Goal: Information Seeking & Learning: Learn about a topic

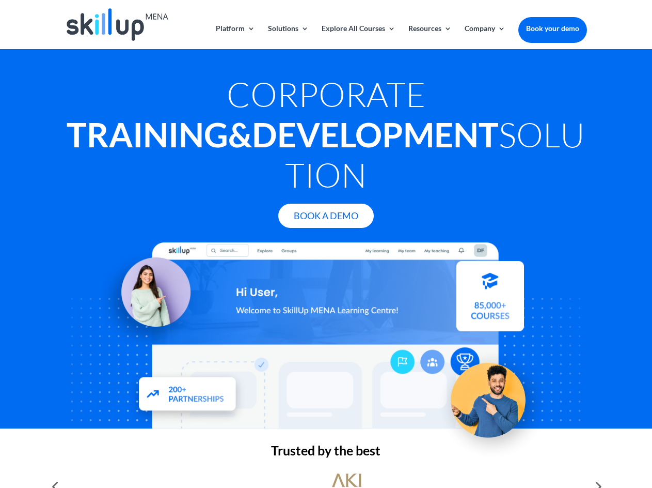
click at [229, 89] on mh "Corporate" at bounding box center [326, 93] width 199 height 41
drag, startPoint x: 229, startPoint y: 89, endPoint x: 458, endPoint y: 131, distance: 232.0
click at [458, 131] on h1 "Corporate Training & Development Solution" at bounding box center [326, 137] width 522 height 126
click at [227, 97] on mh "Corporate" at bounding box center [326, 93] width 199 height 41
drag, startPoint x: 220, startPoint y: 97, endPoint x: 424, endPoint y: 132, distance: 207.6
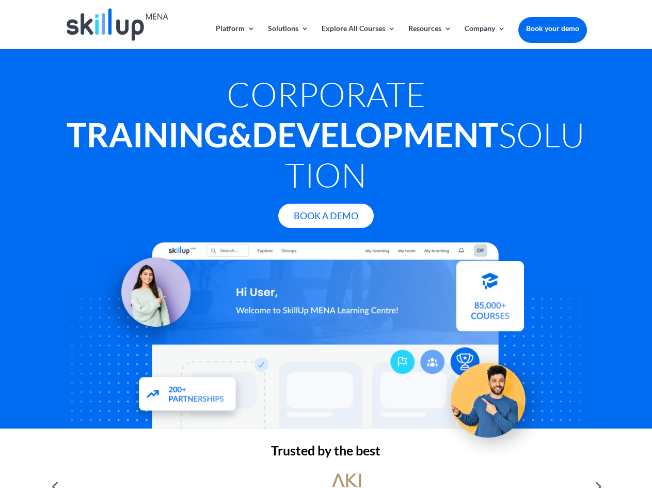
click at [422, 136] on h1 "Corporate Training & Development Solution" at bounding box center [326, 137] width 522 height 126
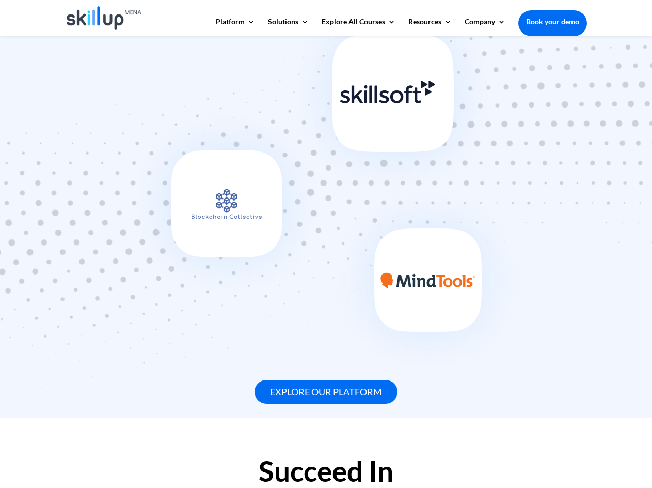
scroll to position [930, 0]
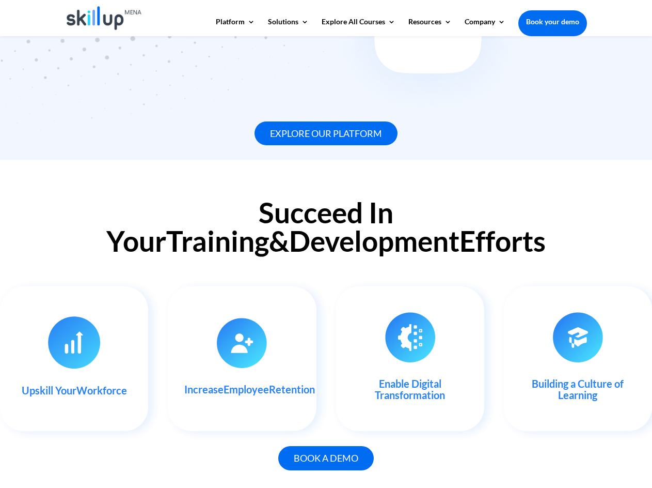
click at [129, 198] on h2 "Succeed In Your Training & Development Efforts" at bounding box center [326, 229] width 522 height 62
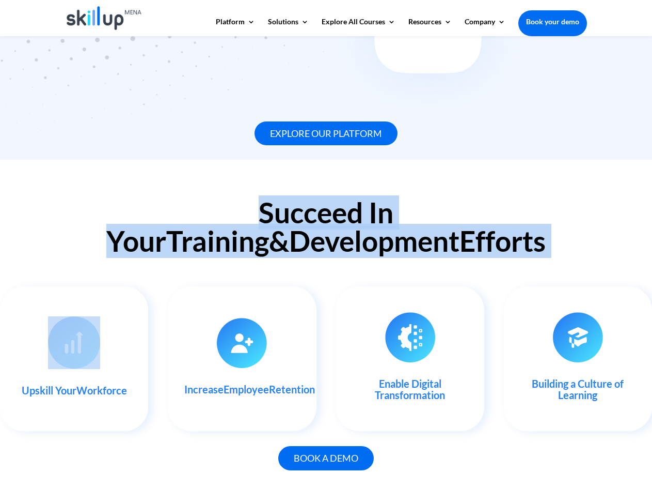
drag, startPoint x: 129, startPoint y: 165, endPoint x: 454, endPoint y: 201, distance: 326.4
click at [454, 201] on h2 "Succeed In Your Training & Development Efforts" at bounding box center [326, 229] width 522 height 62
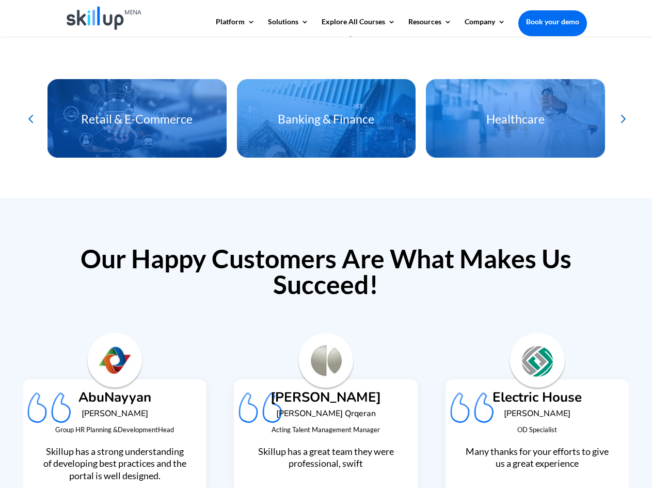
scroll to position [2635, 0]
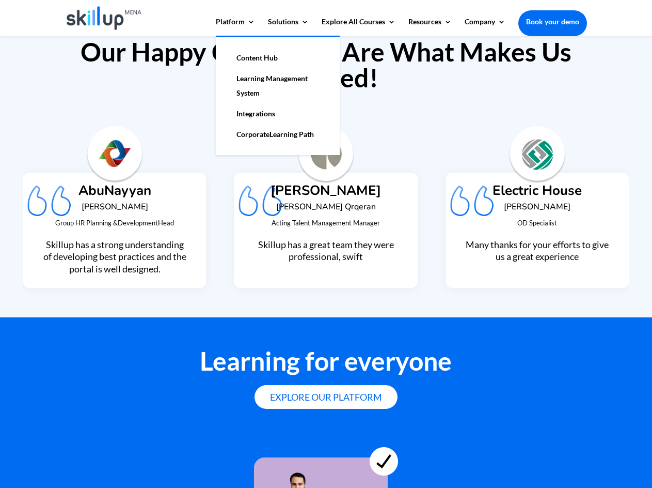
click at [265, 132] on mh "Corporate" at bounding box center [253, 134] width 33 height 9
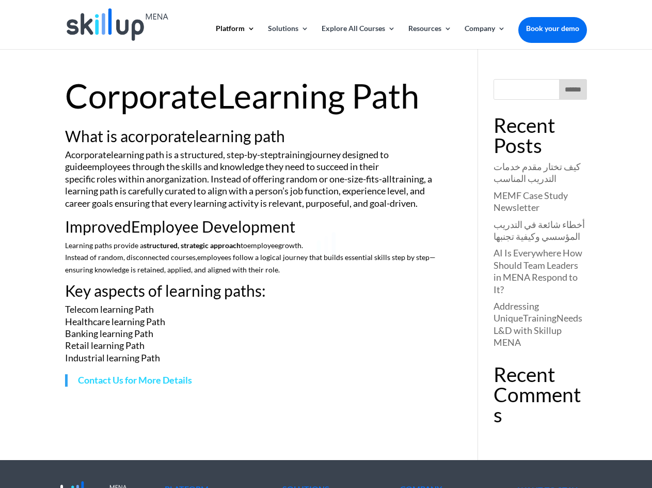
click at [88, 135] on div at bounding box center [326, 244] width 652 height 488
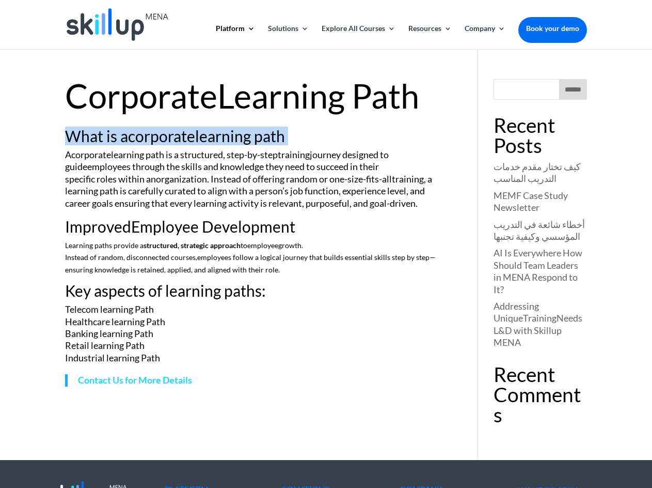
drag, startPoint x: 88, startPoint y: 135, endPoint x: 367, endPoint y: 141, distance: 279.0
click at [372, 141] on h2 "What is a corporate learning path" at bounding box center [257, 138] width 384 height 21
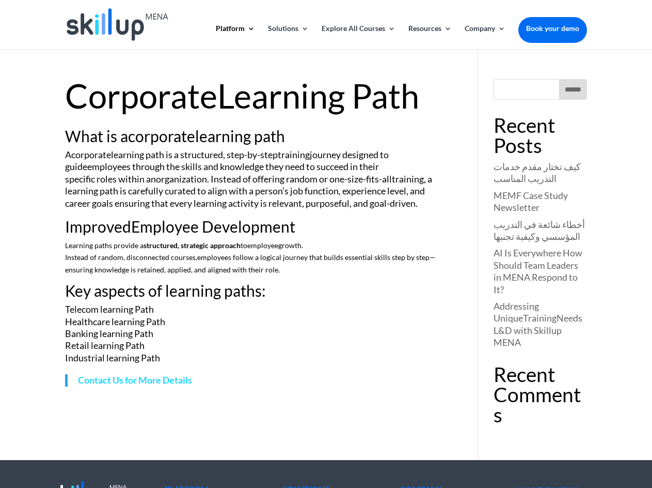
click at [140, 155] on p "A corporate learning path is a structured, step-by-step training journey design…" at bounding box center [257, 184] width 384 height 70
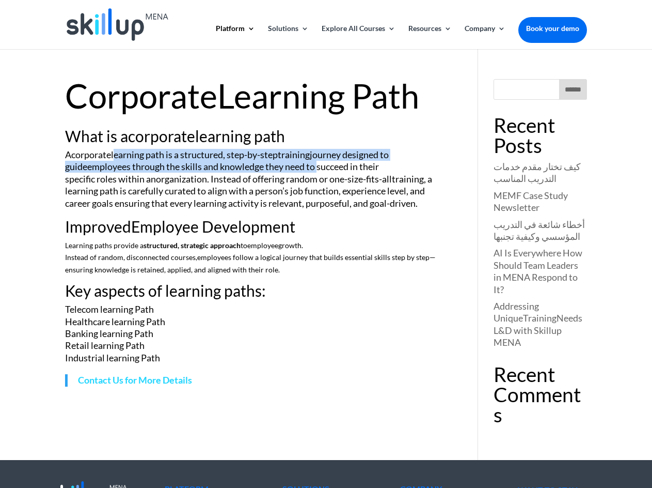
drag, startPoint x: 140, startPoint y: 155, endPoint x: 295, endPoint y: 165, distance: 155.8
click at [295, 165] on p "A corporate learning path is a structured, step-by-step training journey design…" at bounding box center [257, 184] width 384 height 70
click at [296, 170] on p "A corporate learning path is a structured, step-by-step training journey design…" at bounding box center [257, 184] width 384 height 70
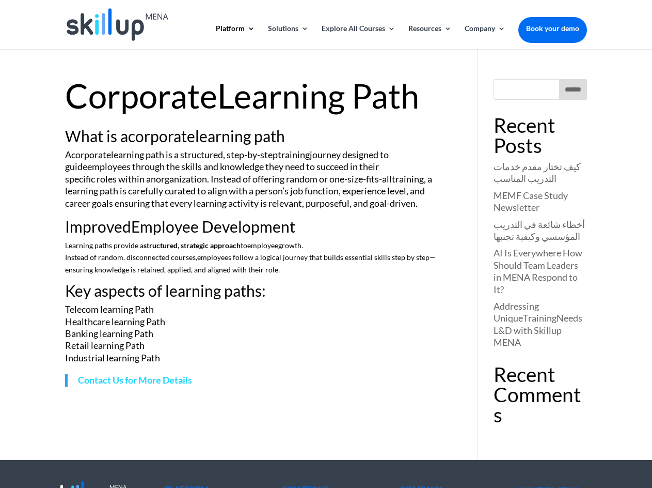
click at [121, 168] on p "A corporate learning path is a structured, step-by-step training journey design…" at bounding box center [257, 184] width 384 height 70
drag, startPoint x: 121, startPoint y: 168, endPoint x: 209, endPoint y: 168, distance: 87.8
click at [209, 168] on p "A corporate learning path is a structured, step-by-step training journey design…" at bounding box center [257, 184] width 384 height 70
click at [238, 171] on p "A corporate learning path is a structured, step-by-step training journey design…" at bounding box center [257, 184] width 384 height 70
drag, startPoint x: 122, startPoint y: 178, endPoint x: 192, endPoint y: 178, distance: 69.2
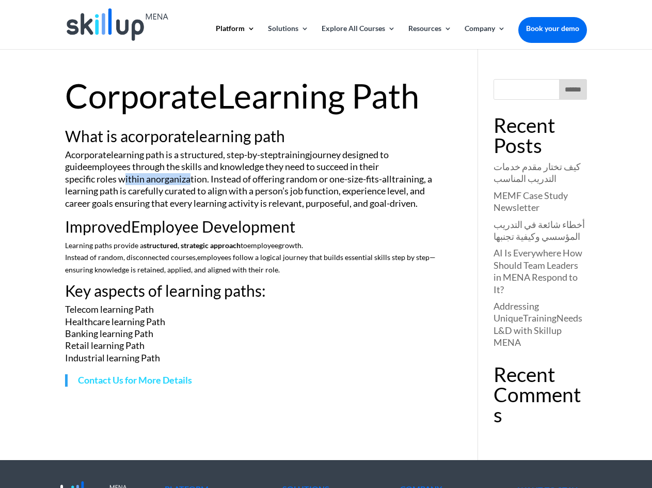
click at [192, 178] on p "A corporate learning path is a structured, step-by-step training journey design…" at bounding box center [257, 184] width 384 height 70
click at [232, 192] on p "A corporate learning path is a structured, step-by-step training journey design…" at bounding box center [257, 184] width 384 height 70
click at [96, 219] on h2 "Improved Employee Development" at bounding box center [257, 229] width 384 height 21
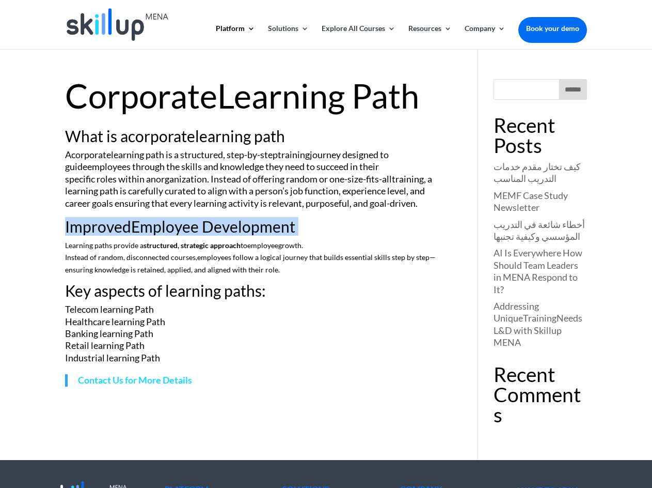
drag, startPoint x: 96, startPoint y: 217, endPoint x: 307, endPoint y: 222, distance: 210.8
click at [307, 222] on h2 "Improved Employee Development" at bounding box center [257, 229] width 384 height 21
click at [119, 29] on img at bounding box center [117, 24] width 101 height 33
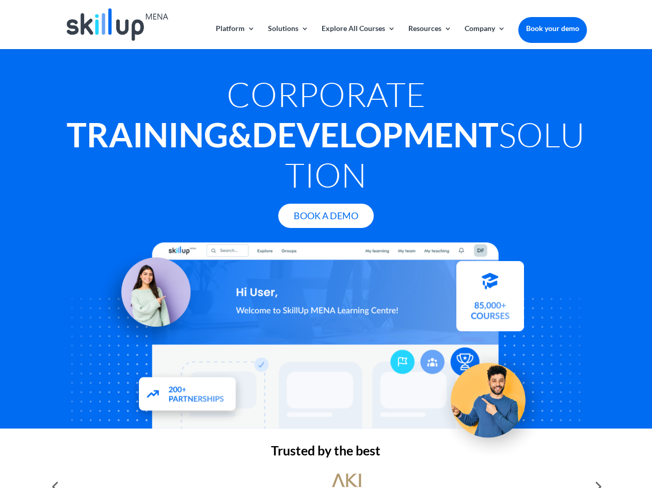
click at [298, 6] on div at bounding box center [326, 24] width 522 height 49
click at [213, 72] on div "Corporate Training & Development Solution Book A Demo" at bounding box center [326, 244] width 522 height 367
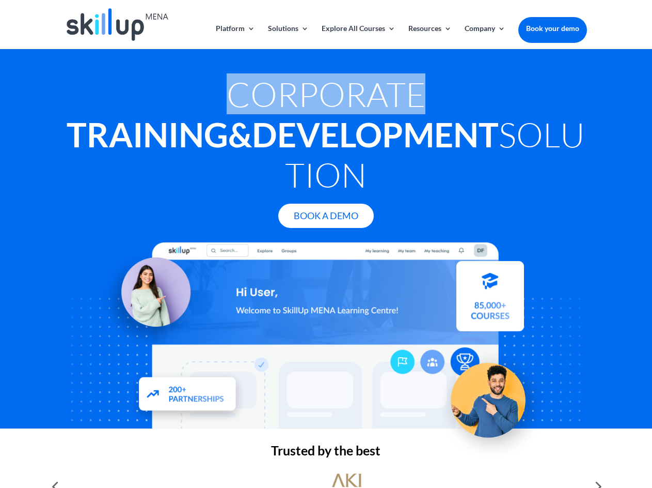
drag, startPoint x: 227, startPoint y: 102, endPoint x: 229, endPoint y: 108, distance: 7.0
click at [229, 108] on div "Corporate Training & Development Solution Book A Demo" at bounding box center [326, 244] width 522 height 367
